Goal: Information Seeking & Learning: Check status

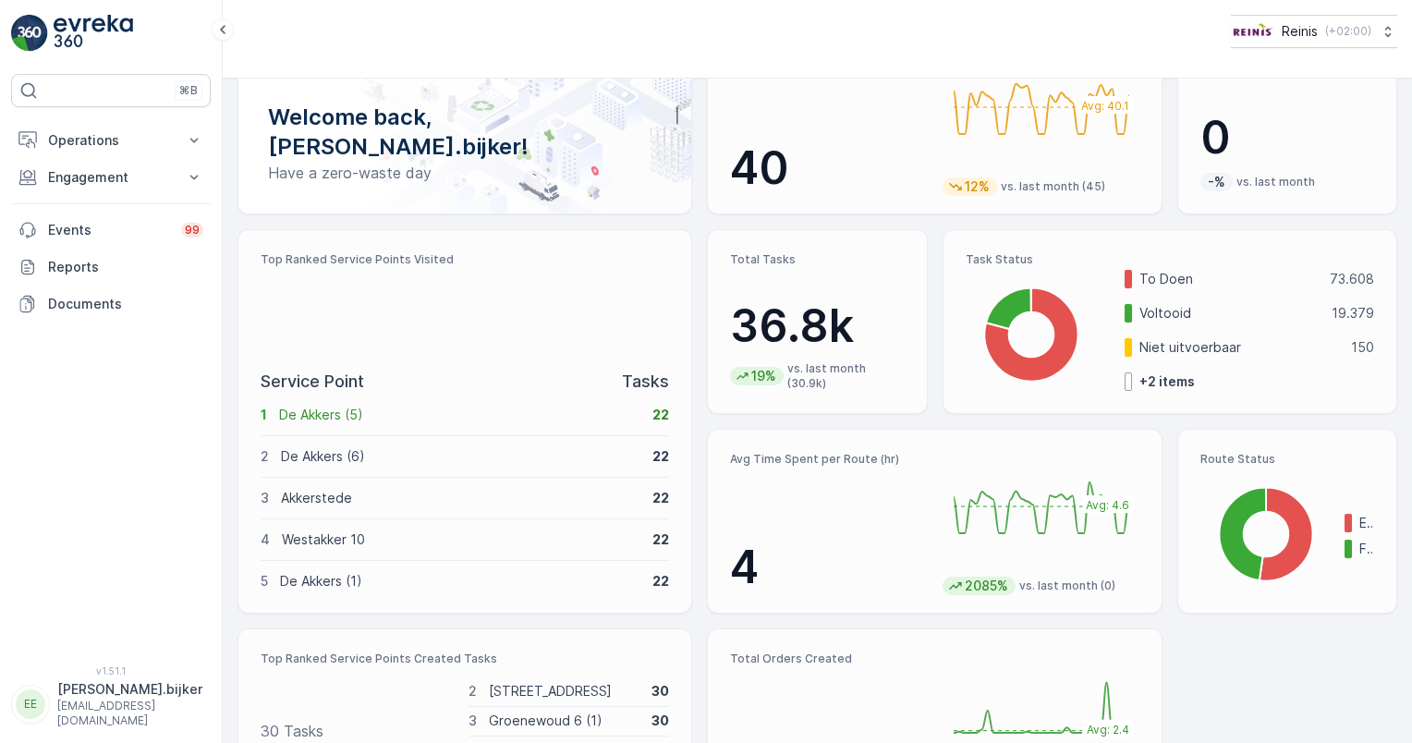
scroll to position [193, 0]
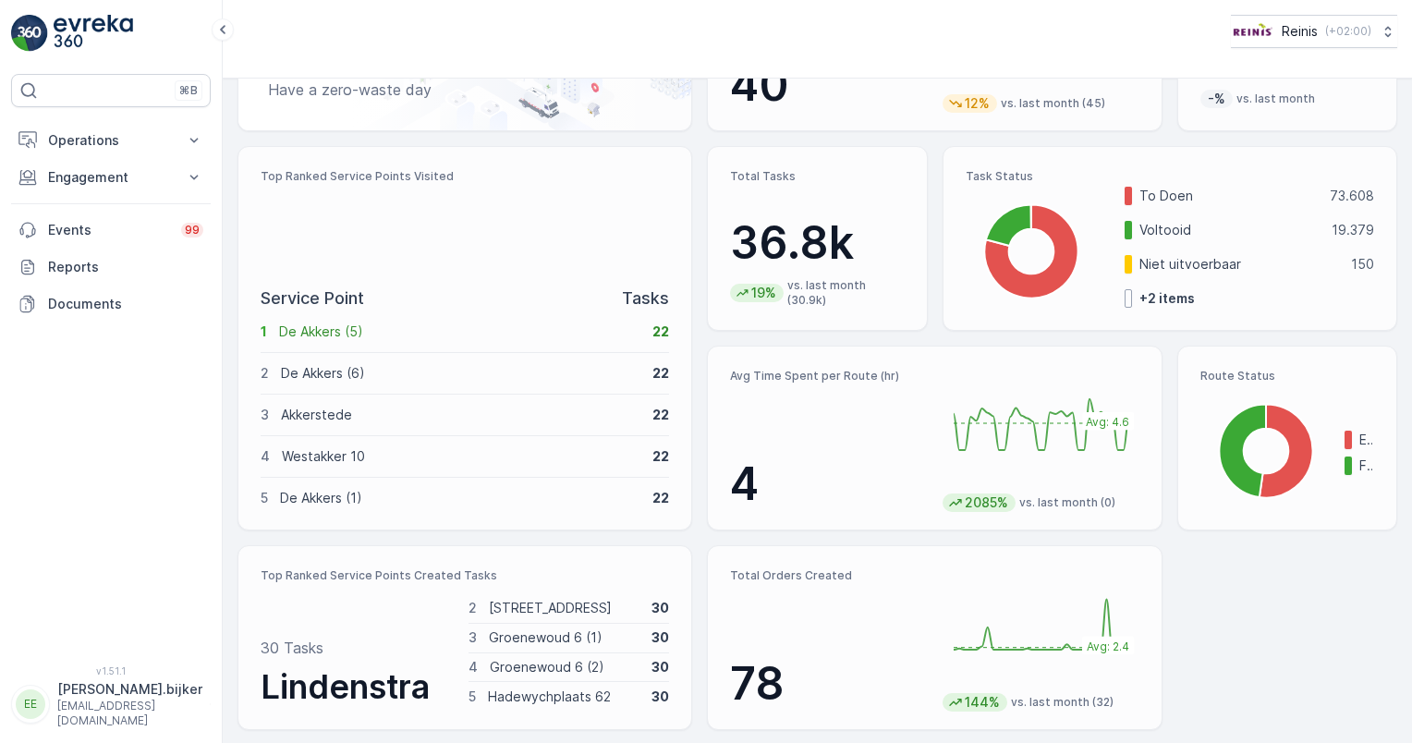
click at [458, 200] on div "Top Ranked Service Points Visited" at bounding box center [465, 220] width 408 height 102
click at [329, 333] on p "De Akkers (5)" at bounding box center [459, 331] width 361 height 18
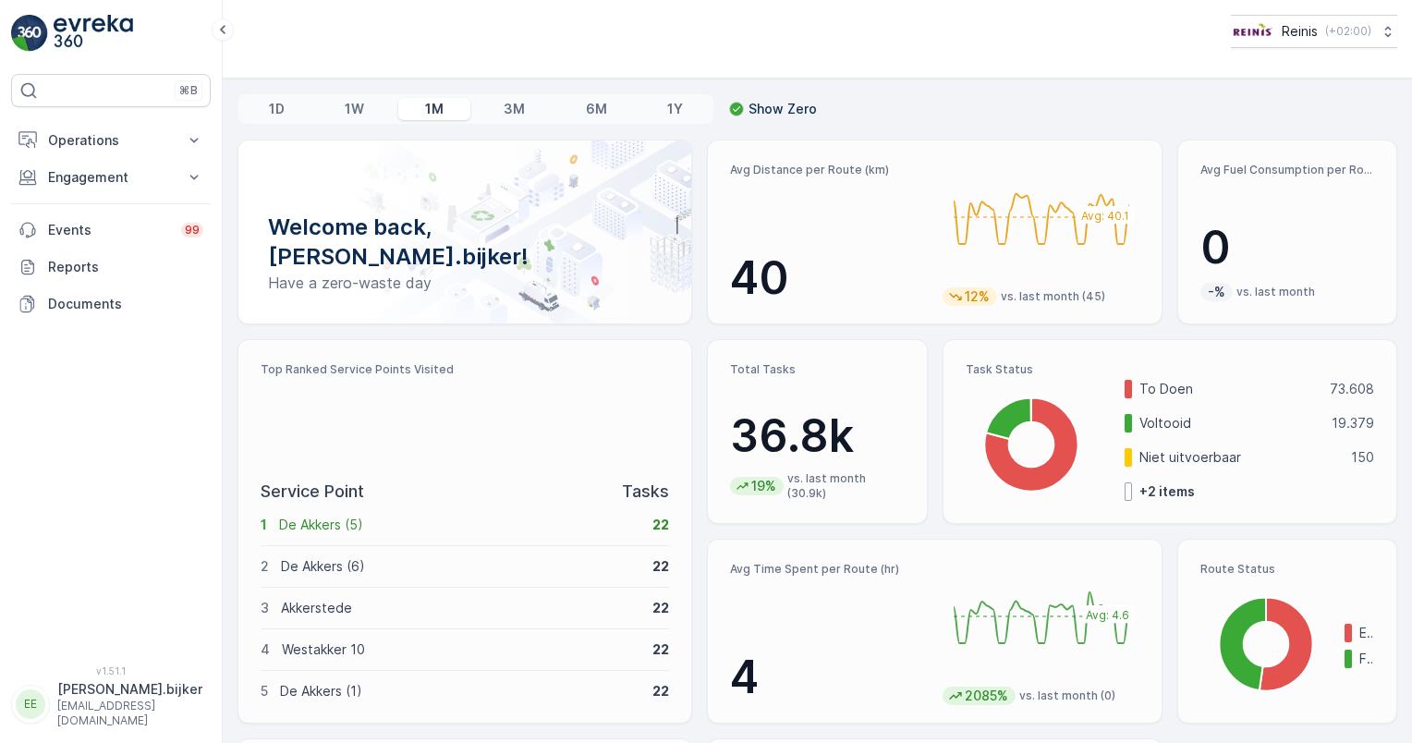
click at [513, 111] on p "3M" at bounding box center [513, 109] width 21 height 18
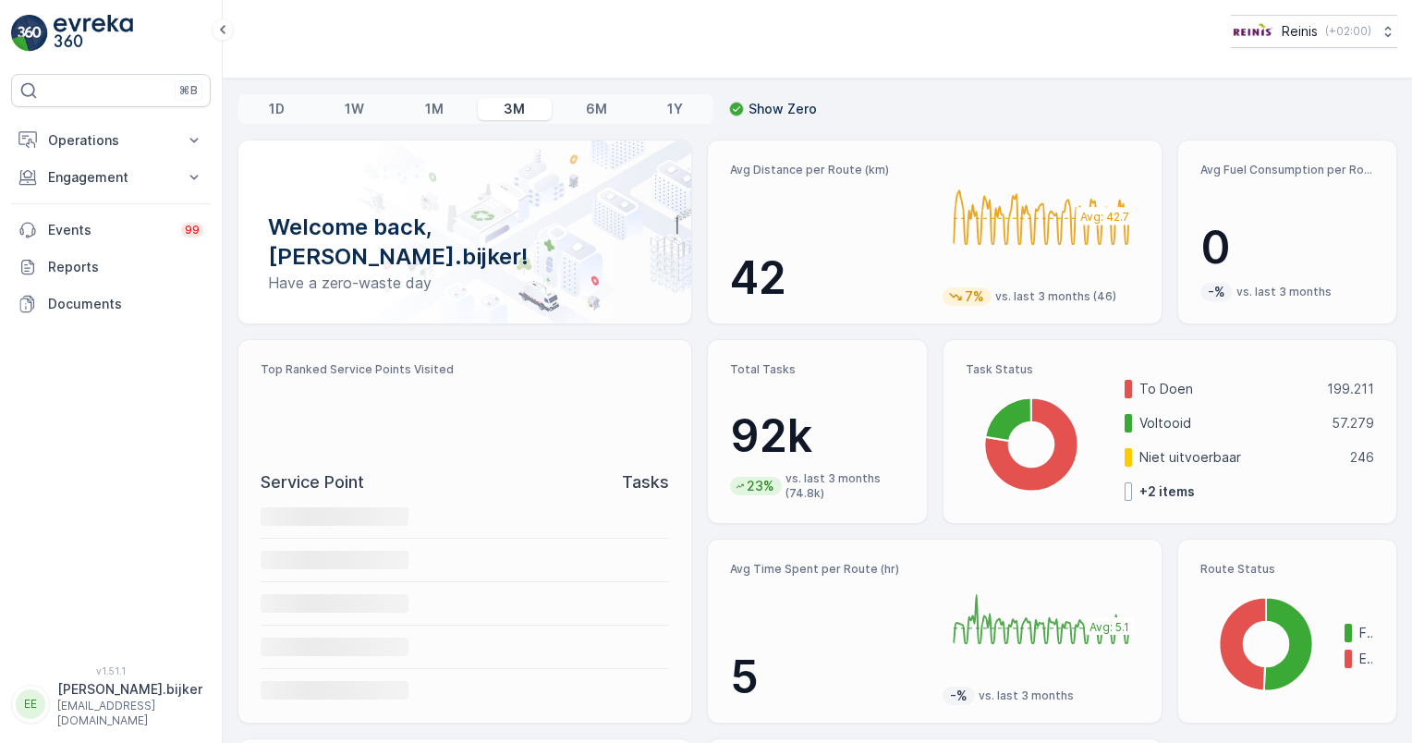
click at [592, 108] on p "6M" at bounding box center [596, 109] width 21 height 18
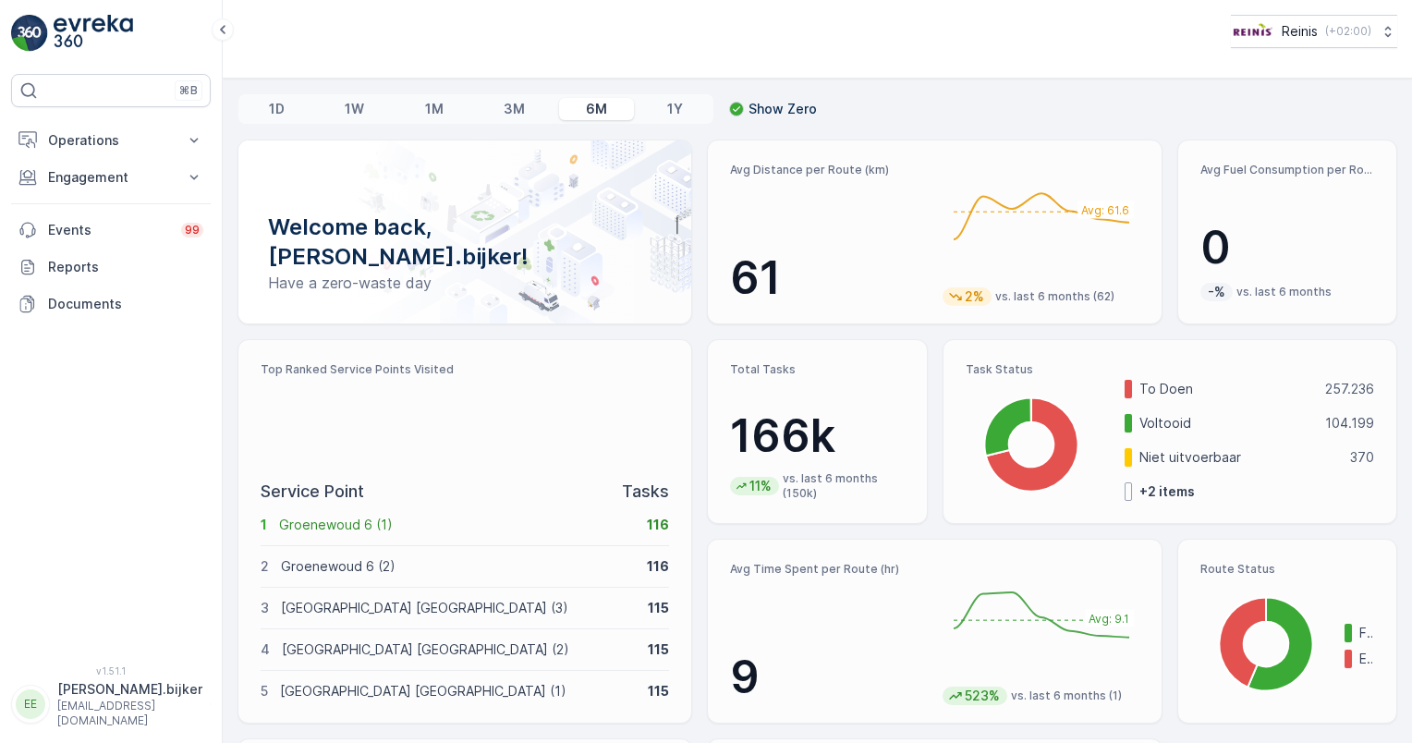
click at [670, 106] on p "1Y" at bounding box center [675, 109] width 16 height 18
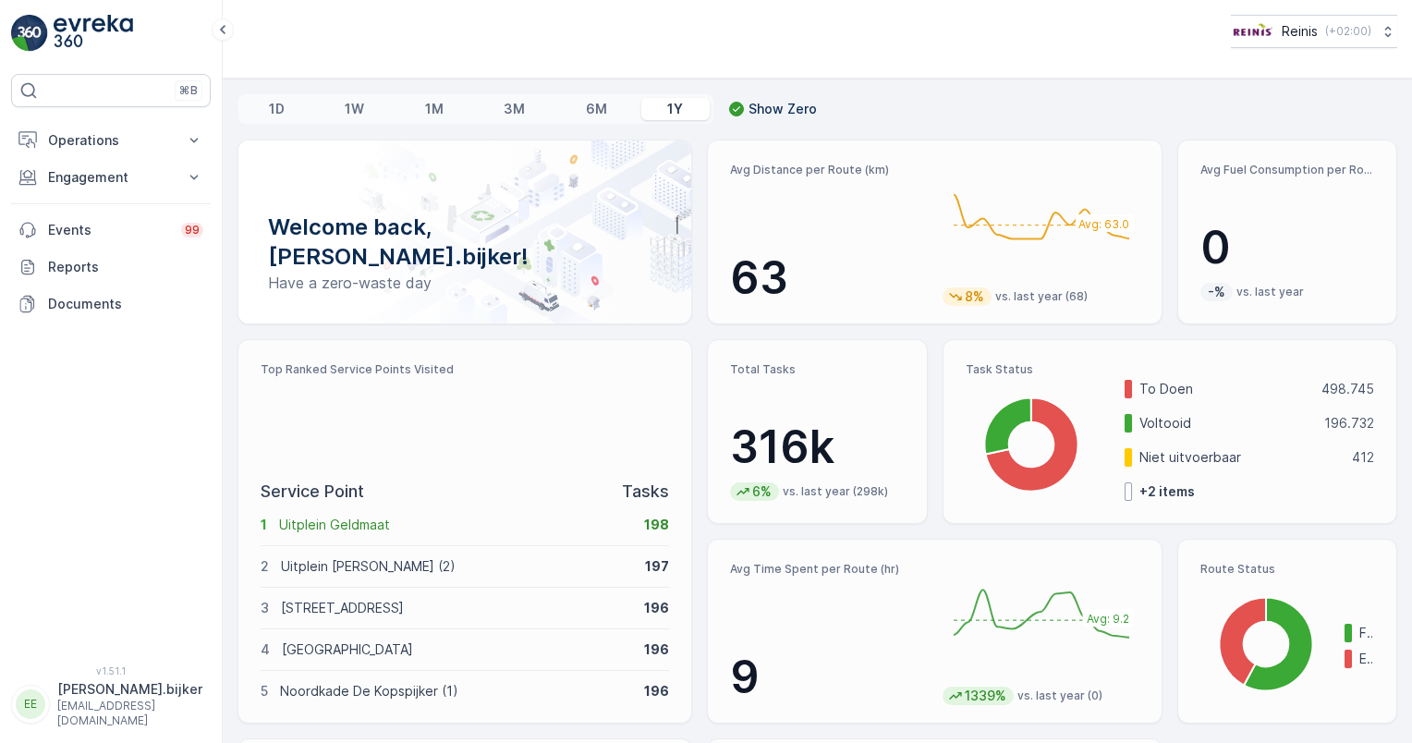
click at [733, 105] on icon at bounding box center [736, 109] width 13 height 13
click at [729, 100] on input "Show Zero" at bounding box center [729, 100] width 0 height 0
click at [733, 105] on div at bounding box center [736, 109] width 15 height 15
click at [729, 100] on input "Show Zero" at bounding box center [729, 100] width 0 height 0
